Goal: Book appointment/travel/reservation

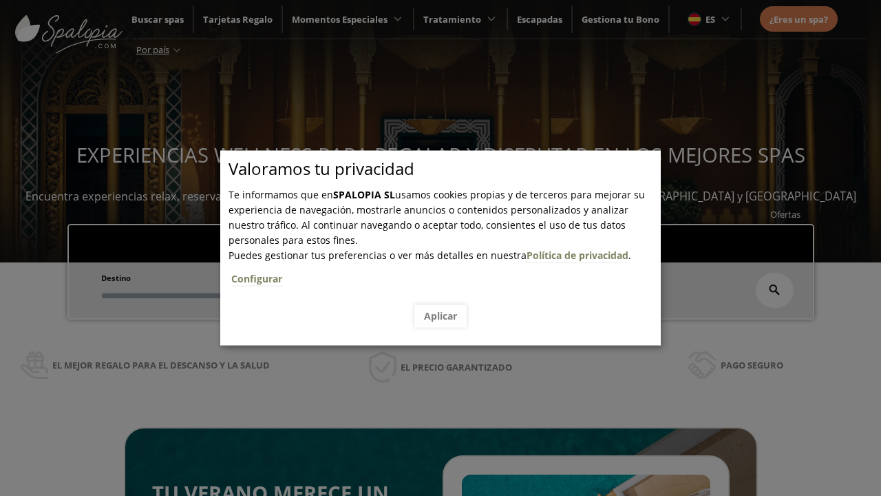
scroll to position [234, 0]
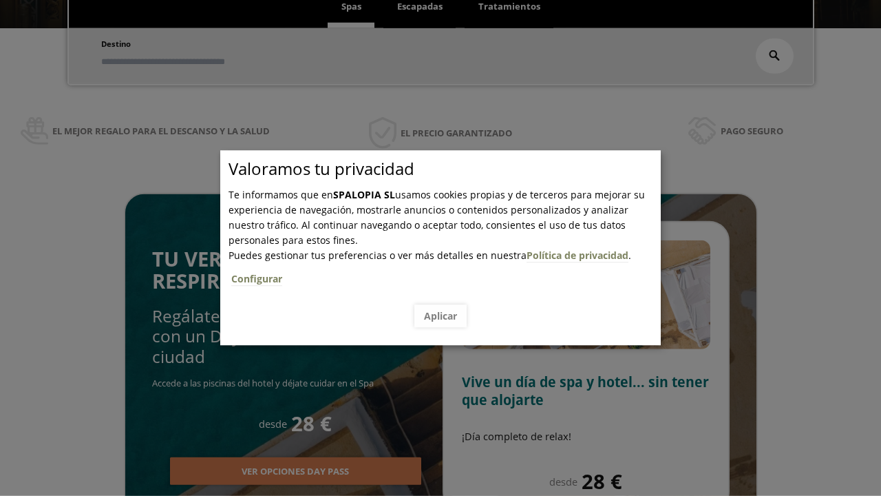
click at [420, 7] on span "Escapadas" at bounding box center [419, 6] width 45 height 12
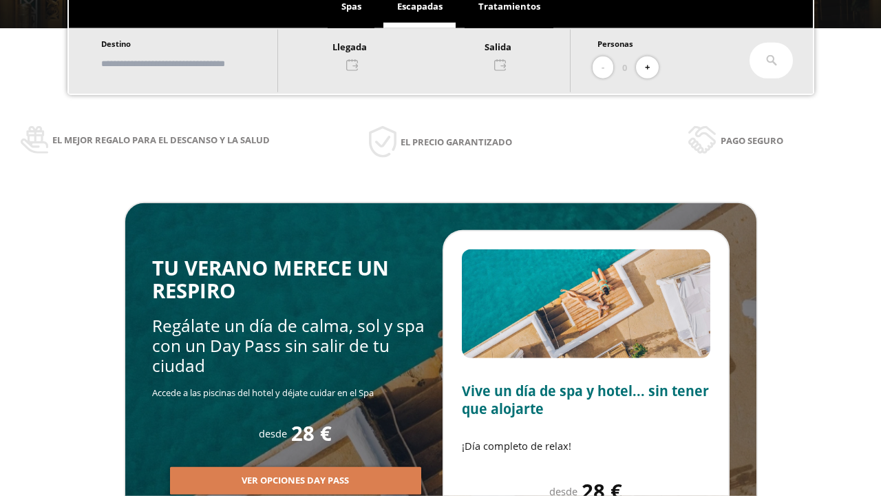
click at [194, 63] on input "text" at bounding box center [182, 64] width 171 height 24
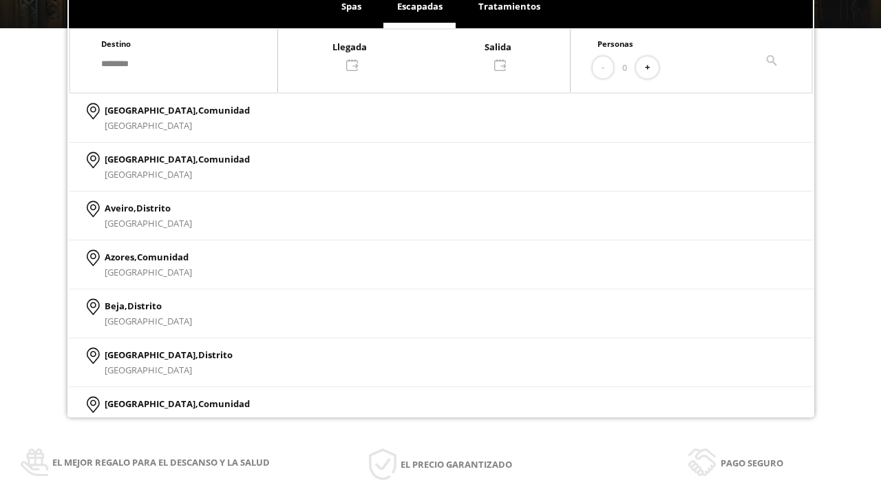
click at [438, 54] on div at bounding box center [424, 55] width 292 height 33
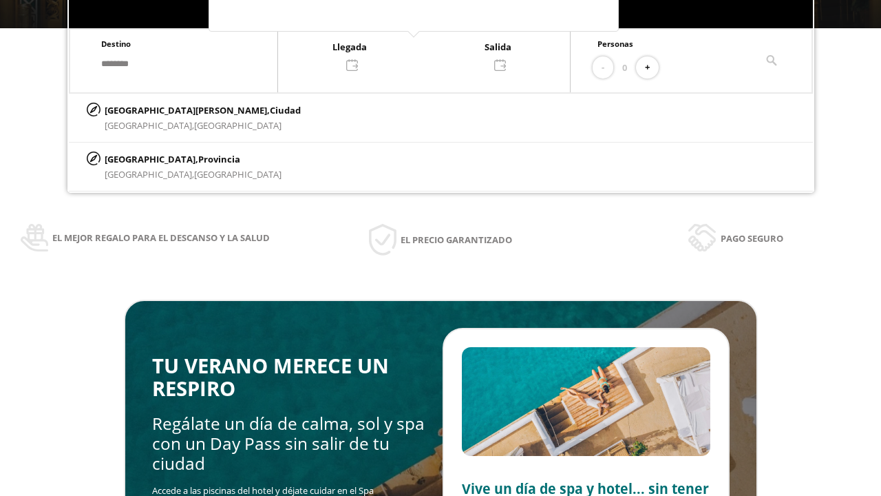
scroll to position [0, 0]
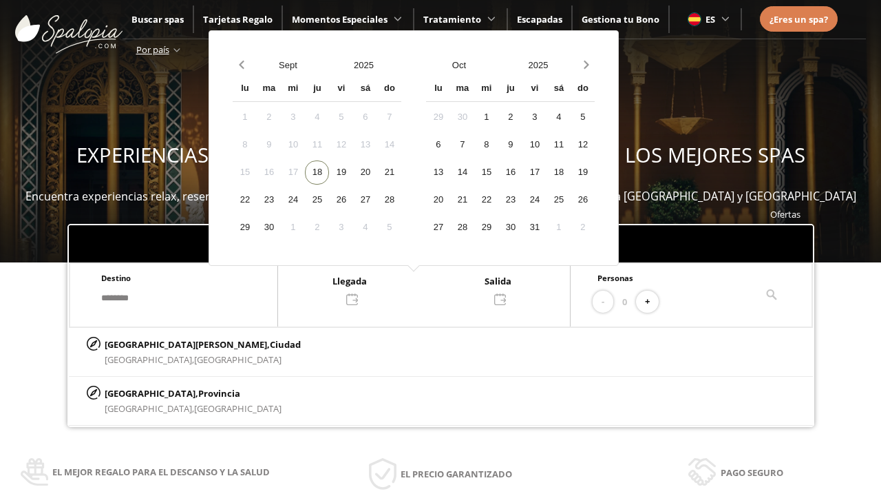
click at [377, 172] on div "20" at bounding box center [365, 172] width 24 height 24
click at [401, 172] on div "21" at bounding box center [389, 172] width 24 height 24
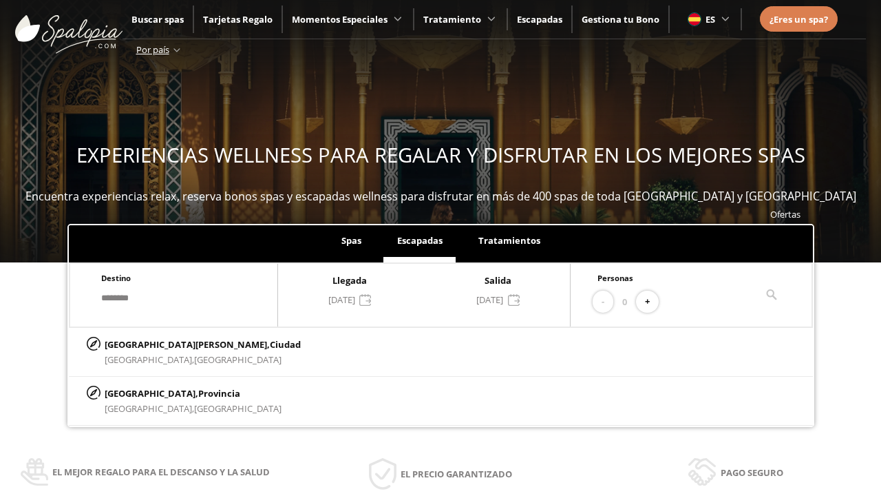
click at [652, 302] on button "+" at bounding box center [647, 302] width 23 height 23
click at [173, 344] on p "[GEOGRAPHIC_DATA][PERSON_NAME], [GEOGRAPHIC_DATA]" at bounding box center [203, 344] width 196 height 15
type input "**********"
